Goal: Task Accomplishment & Management: Use online tool/utility

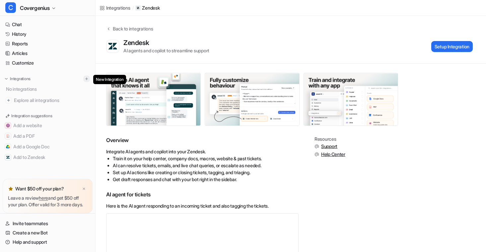
click at [84, 80] on button at bounding box center [86, 79] width 7 height 7
click at [330, 34] on div "Back to integrations Zendesk AI agents and copilot to streamline support Setup …" at bounding box center [290, 39] width 390 height 29
click at [435, 47] on button "Setup Integration" at bounding box center [451, 46] width 41 height 11
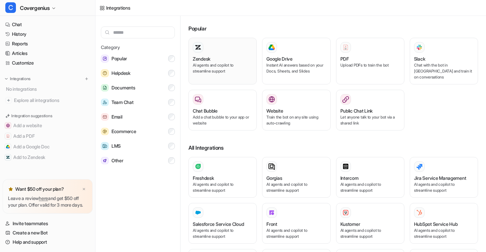
click at [241, 61] on div "Zendesk" at bounding box center [223, 58] width 60 height 7
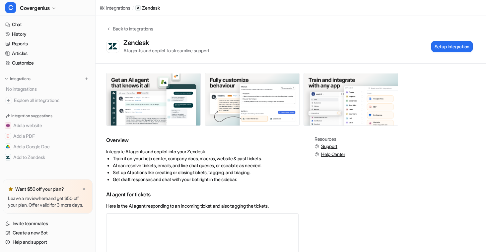
click at [429, 49] on div "Zendesk AI agents and copilot to streamline support Setup Integration" at bounding box center [289, 46] width 366 height 15
click at [447, 48] on button "Setup Integration" at bounding box center [451, 46] width 41 height 11
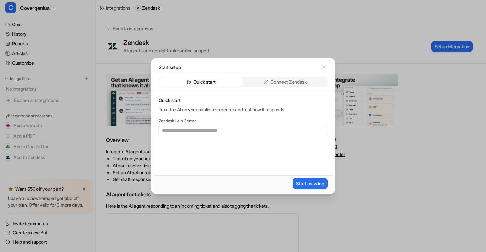
click at [305, 84] on p "Connect Zendesk" at bounding box center [288, 82] width 36 height 7
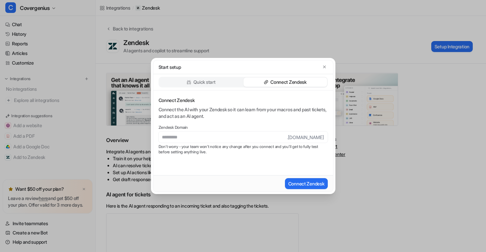
click at [210, 84] on p "Quick start" at bounding box center [204, 82] width 22 height 7
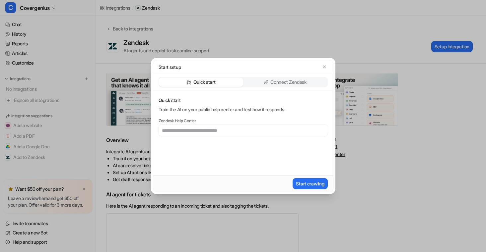
click at [197, 130] on input "text" at bounding box center [242, 130] width 169 height 11
type input "**********"
click at [313, 182] on button "Start crawling" at bounding box center [309, 183] width 35 height 11
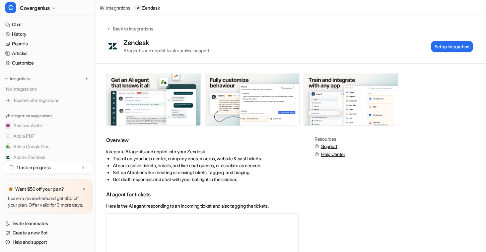
click at [75, 162] on div "1 task in progress" at bounding box center [47, 168] width 88 height 12
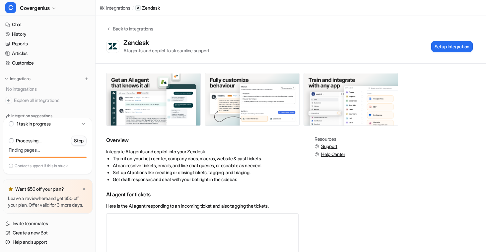
click at [75, 138] on p "Stop" at bounding box center [79, 141] width 10 height 7
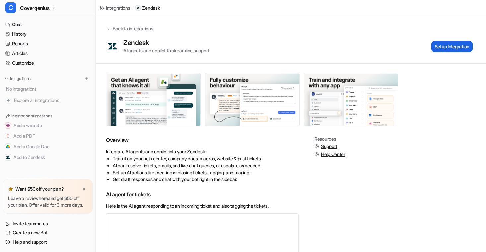
click at [468, 41] on button "Setup Integration" at bounding box center [451, 46] width 41 height 11
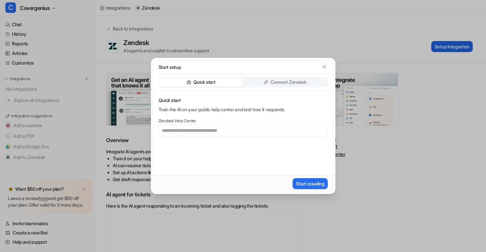
click at [458, 51] on div "Start setup Quick start Connect Zendesk Quick start Train the AI on your public…" at bounding box center [243, 126] width 486 height 252
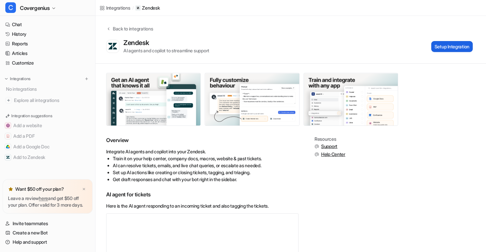
click at [435, 47] on button "Setup Integration" at bounding box center [451, 46] width 41 height 11
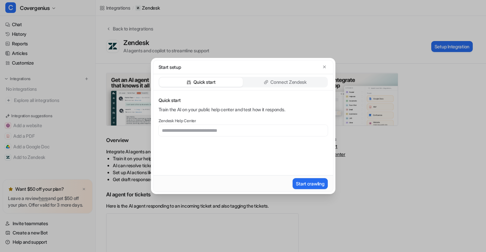
click at [204, 131] on input "text" at bounding box center [242, 130] width 169 height 11
type input "**********"
click at [307, 189] on div "Start crawling" at bounding box center [243, 184] width 174 height 12
click at [309, 185] on button "Start crawling" at bounding box center [309, 183] width 35 height 11
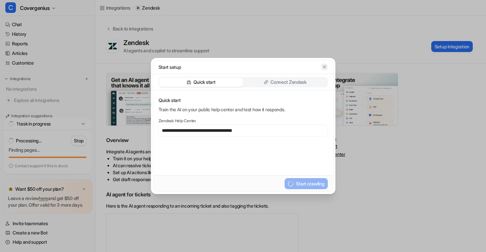
click at [326, 67] on button "button" at bounding box center [324, 67] width 7 height 7
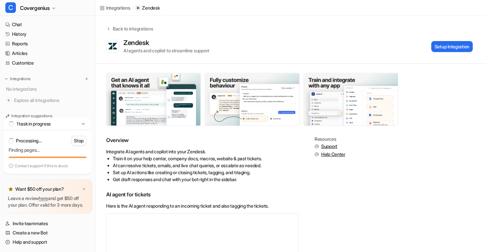
click at [78, 138] on p "Stop" at bounding box center [79, 141] width 10 height 7
